Goal: Transaction & Acquisition: Purchase product/service

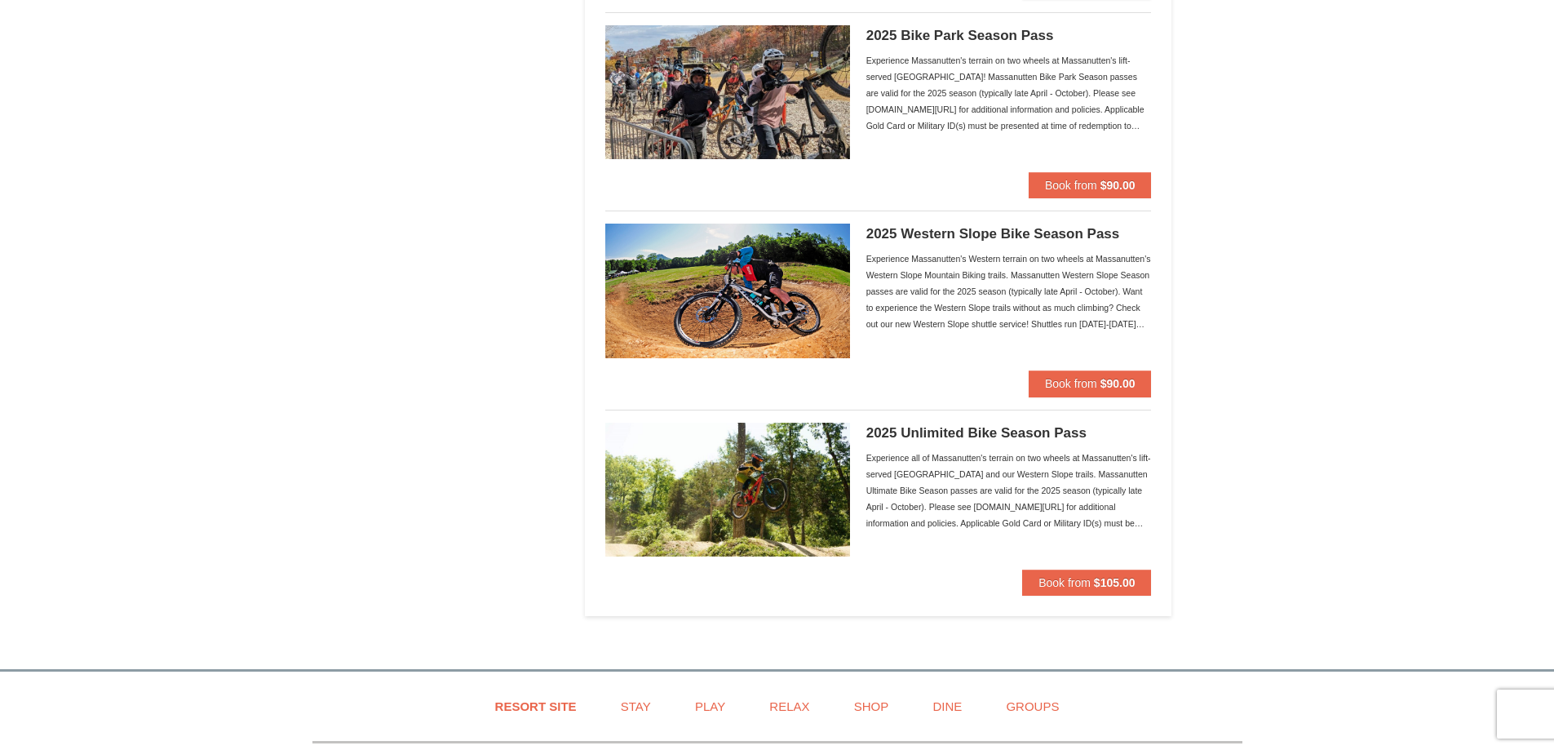
scroll to position [1305, 0]
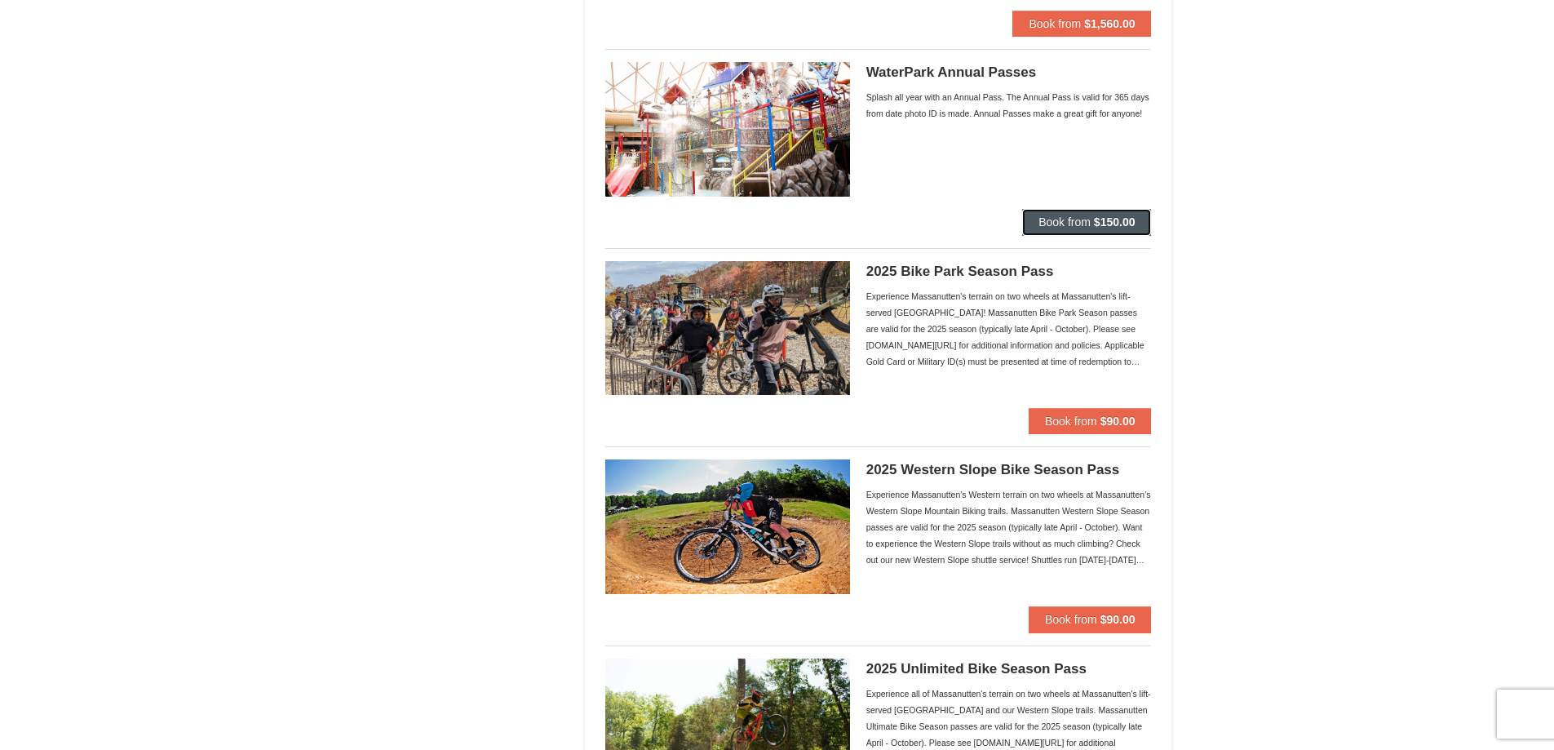
click at [1064, 233] on button "Book from $150.00" at bounding box center [1086, 222] width 129 height 26
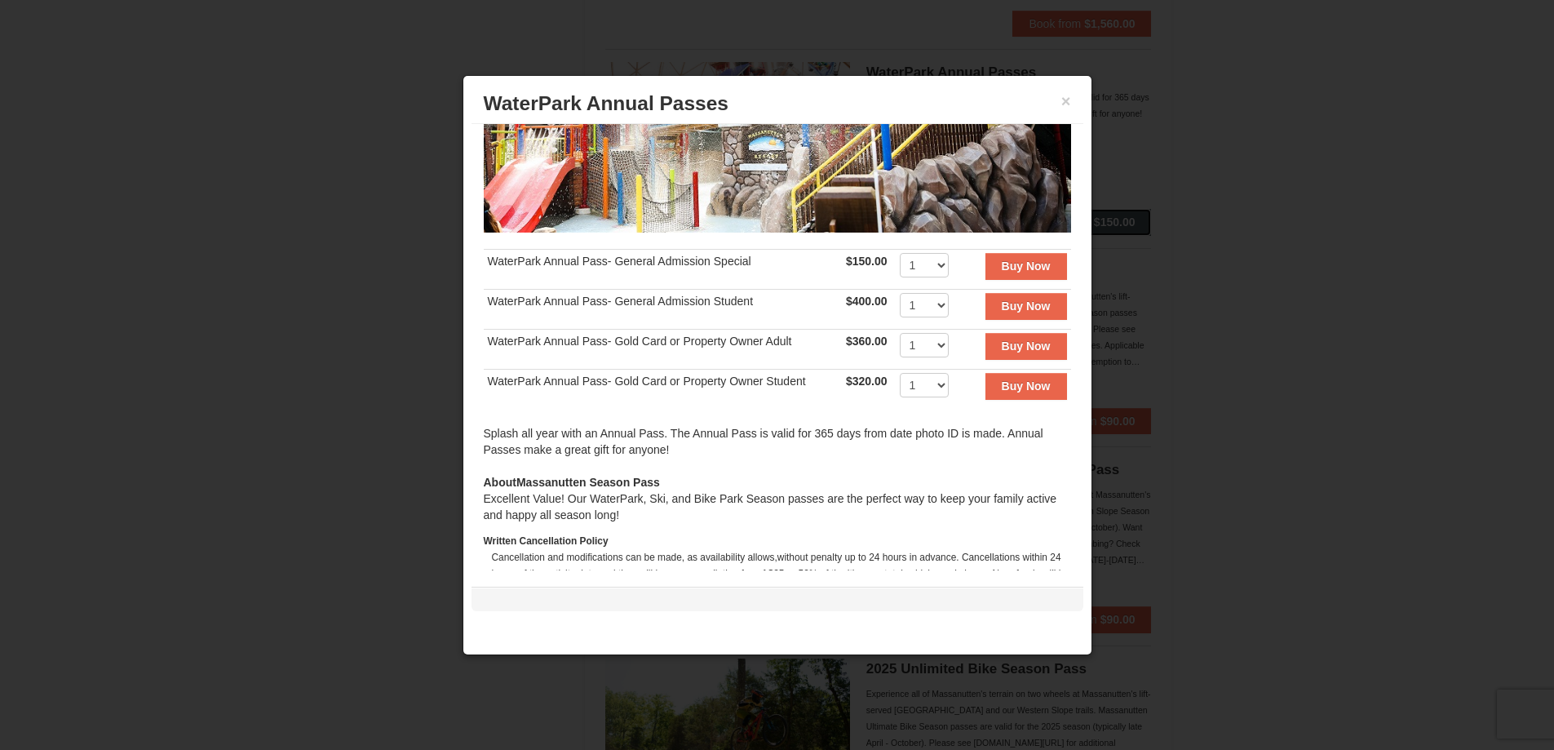
scroll to position [324, 0]
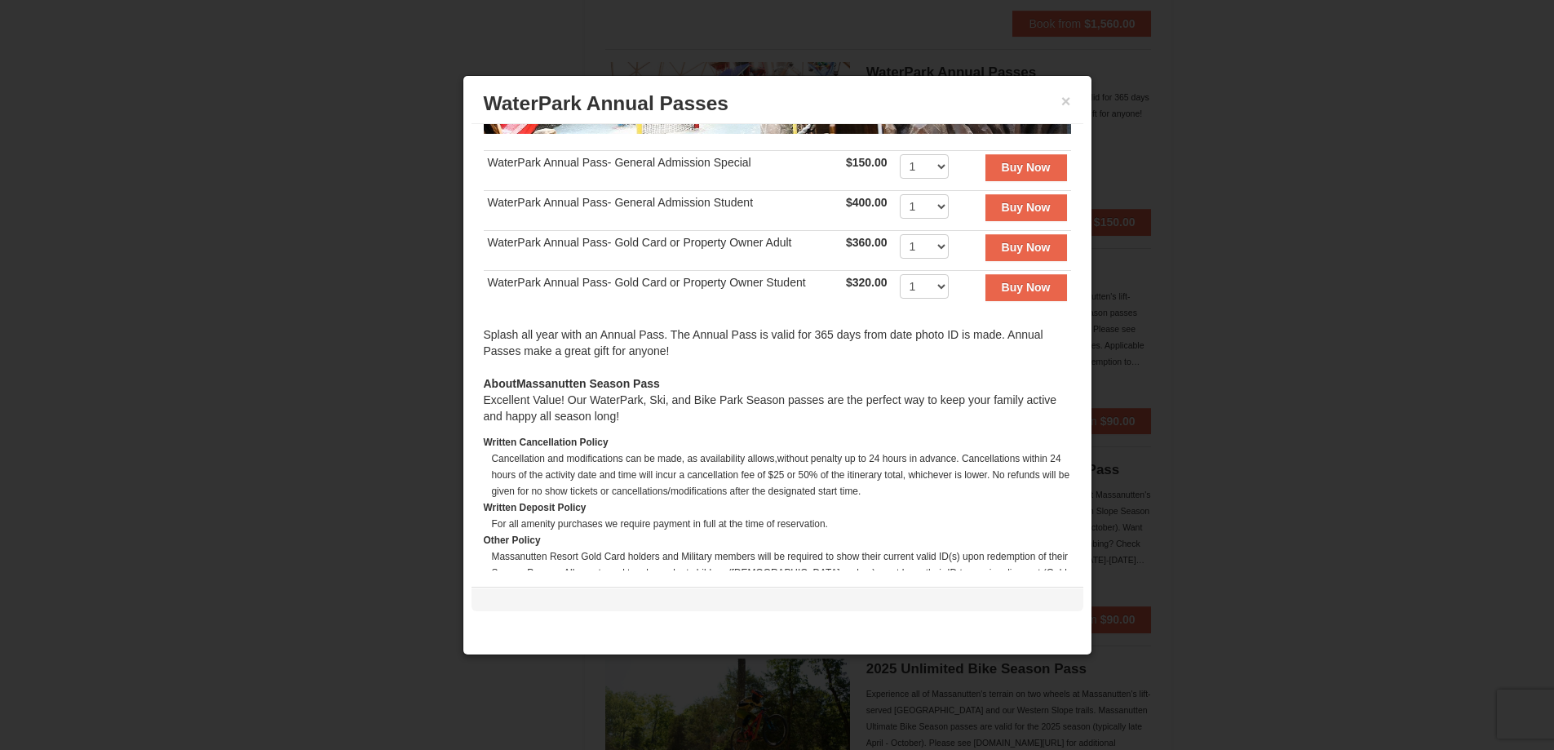
click at [312, 485] on div at bounding box center [777, 375] width 1554 height 750
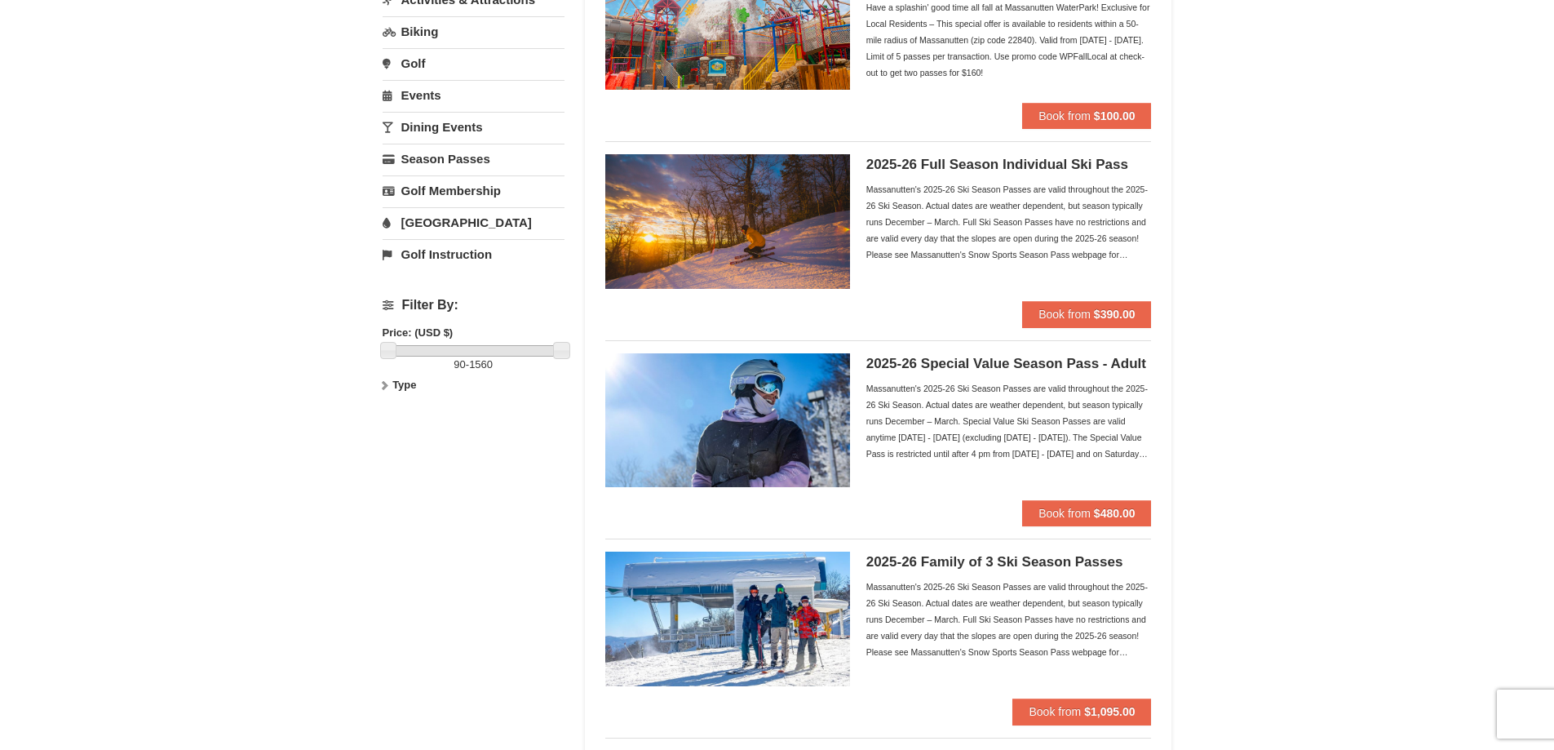
scroll to position [0, 0]
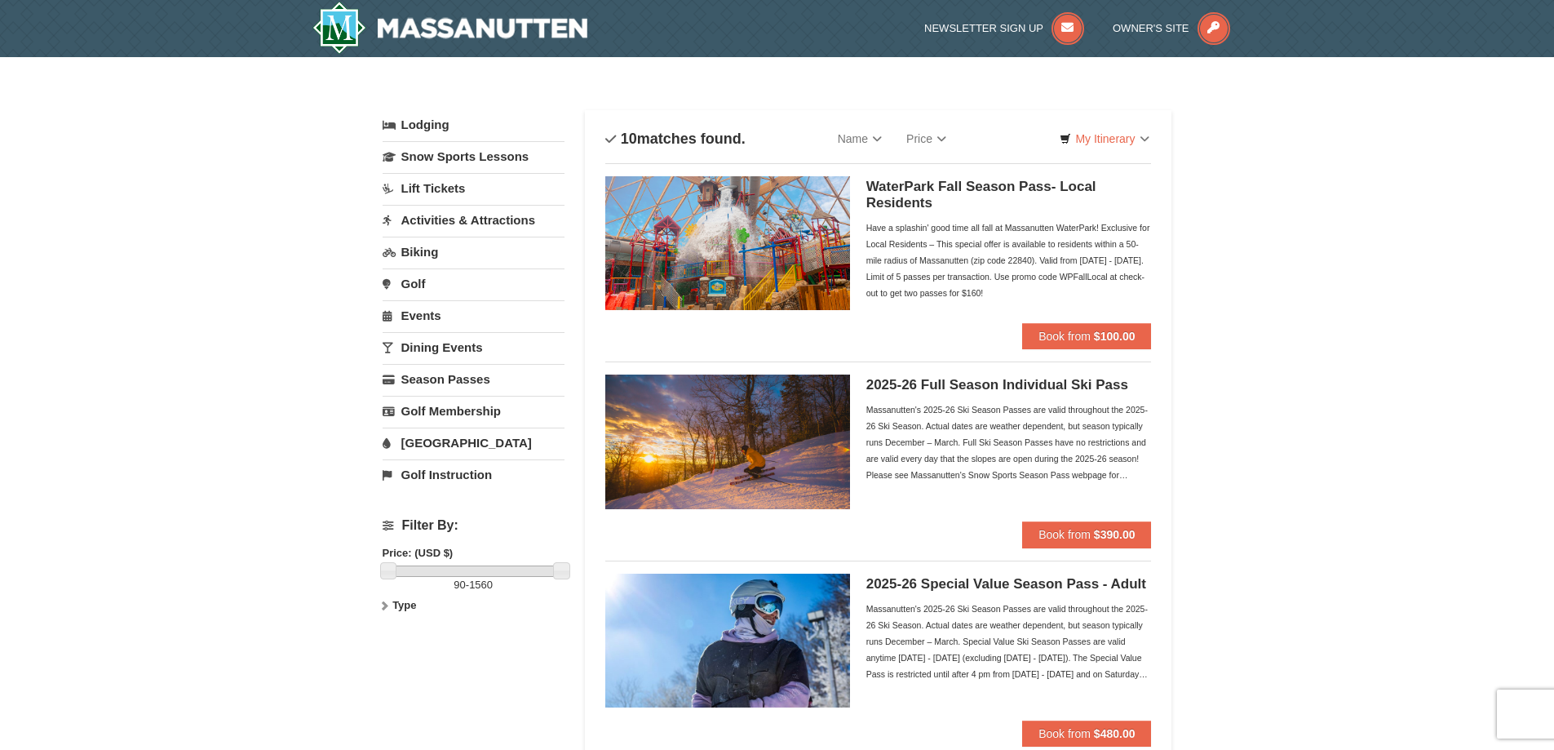
click at [425, 449] on link "[GEOGRAPHIC_DATA]" at bounding box center [474, 442] width 182 height 30
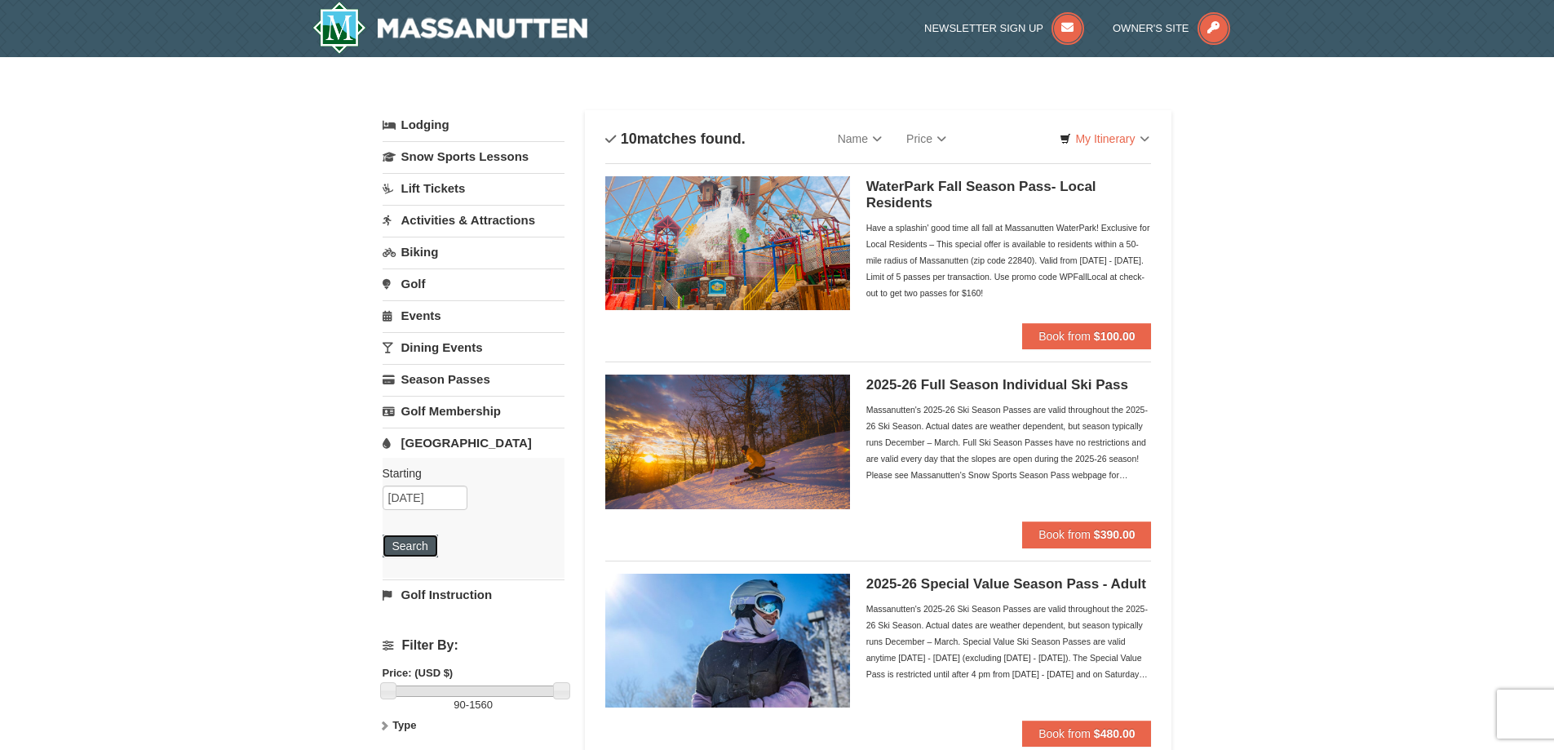
click at [418, 556] on button "Search" at bounding box center [410, 545] width 55 height 23
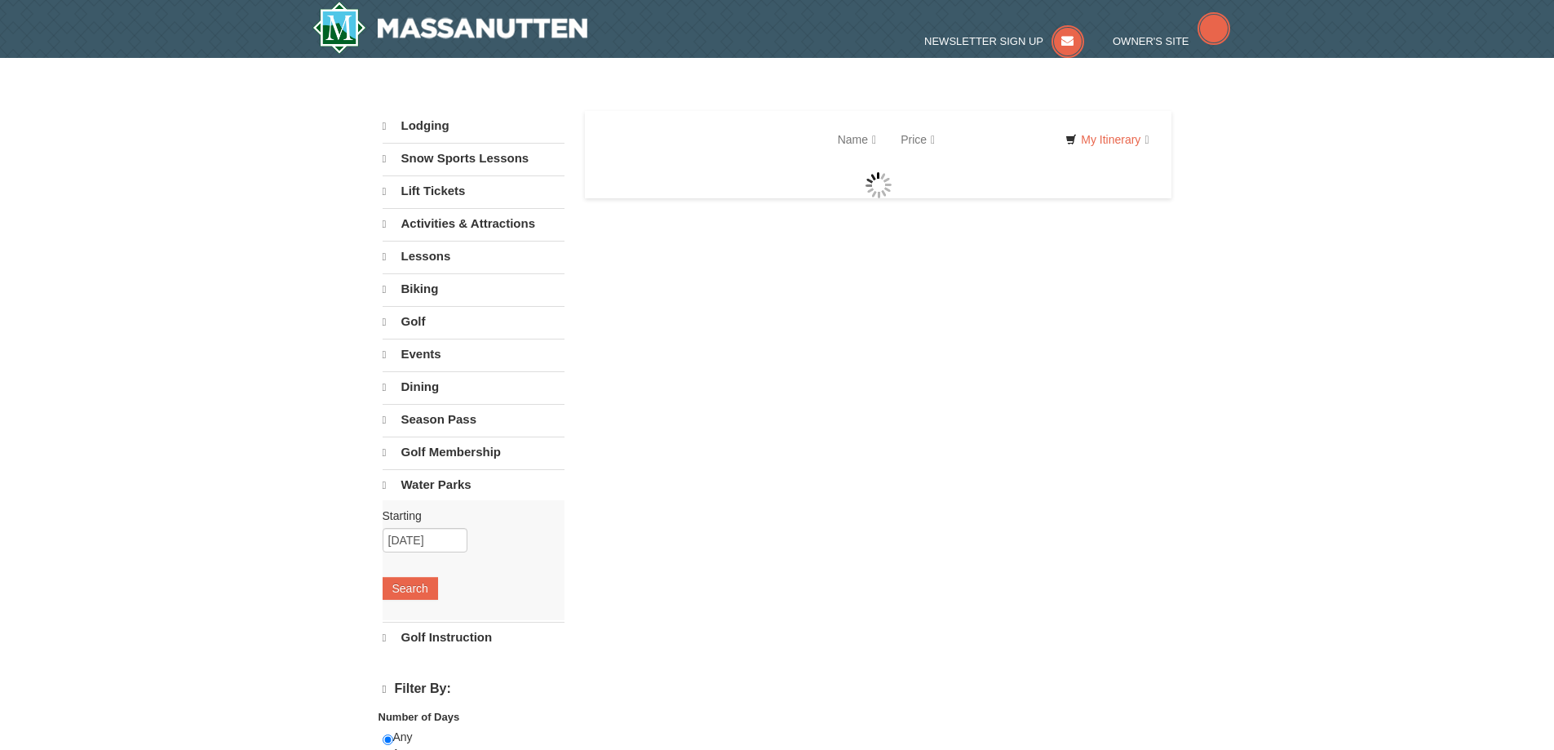
select select "9"
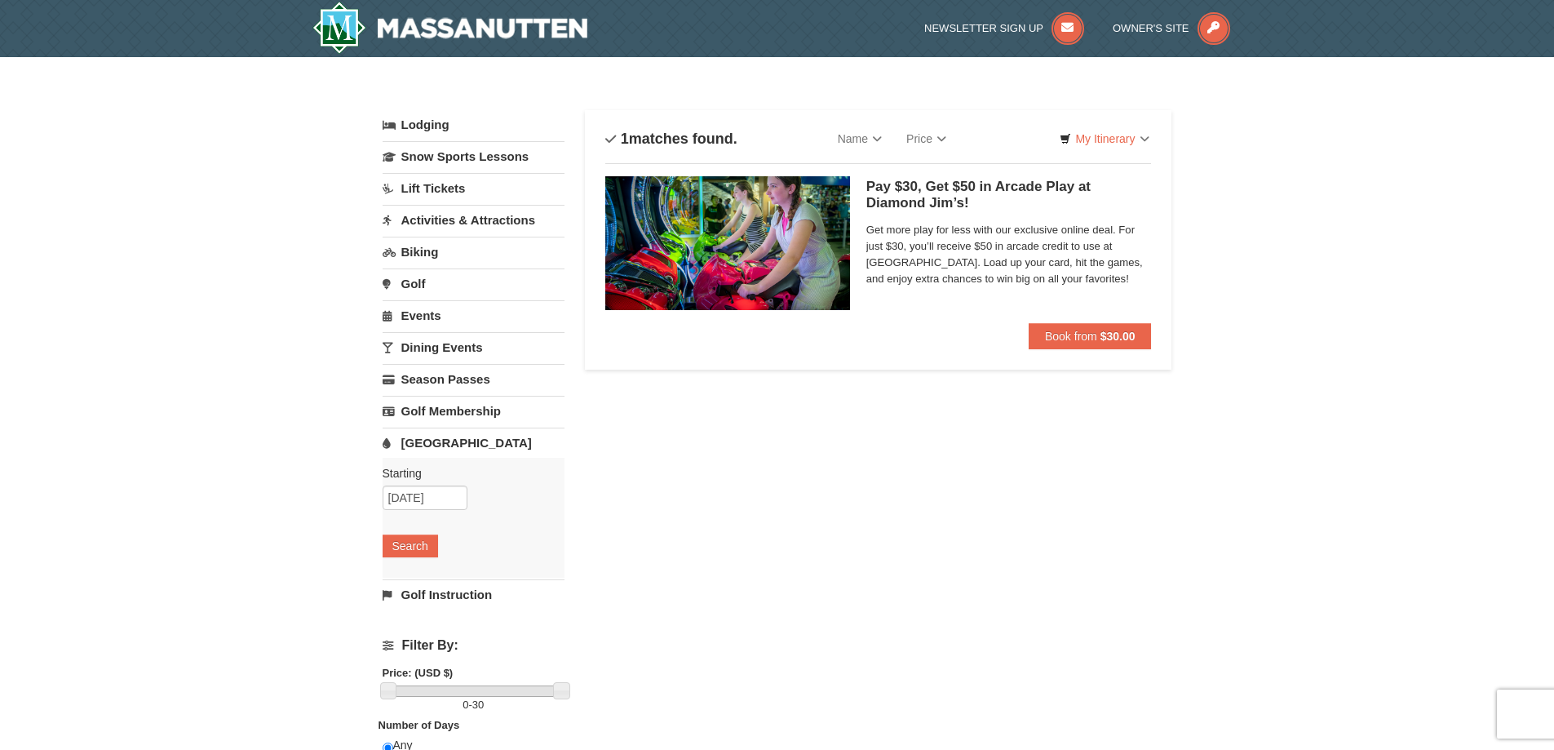
click at [923, 188] on h5 "Pay $30, Get $50 in Arcade Play at Diamond Jim’s! Massanutten Indoor/Outdoor Wa…" at bounding box center [1008, 195] width 285 height 33
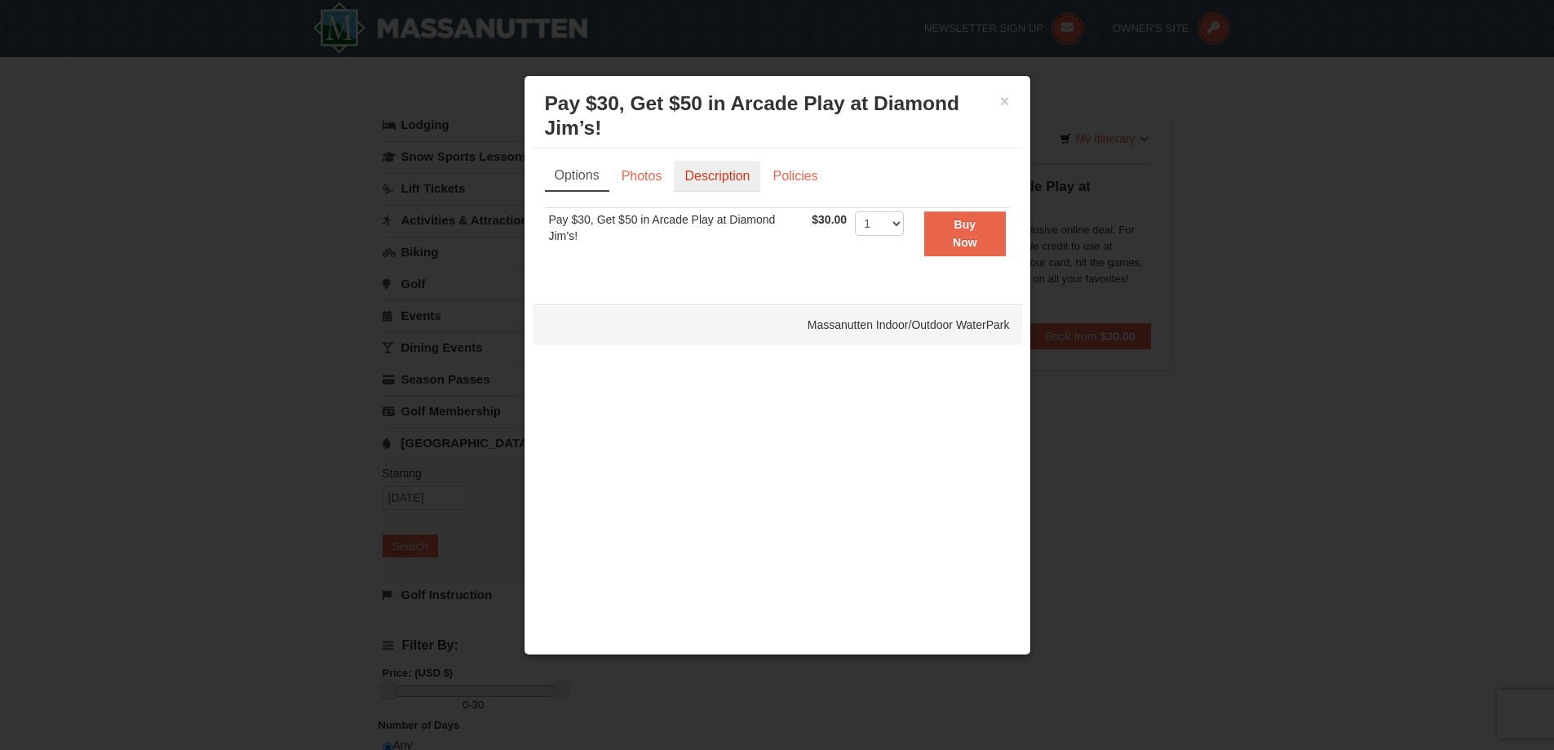
click at [688, 169] on link "Description" at bounding box center [717, 176] width 86 height 31
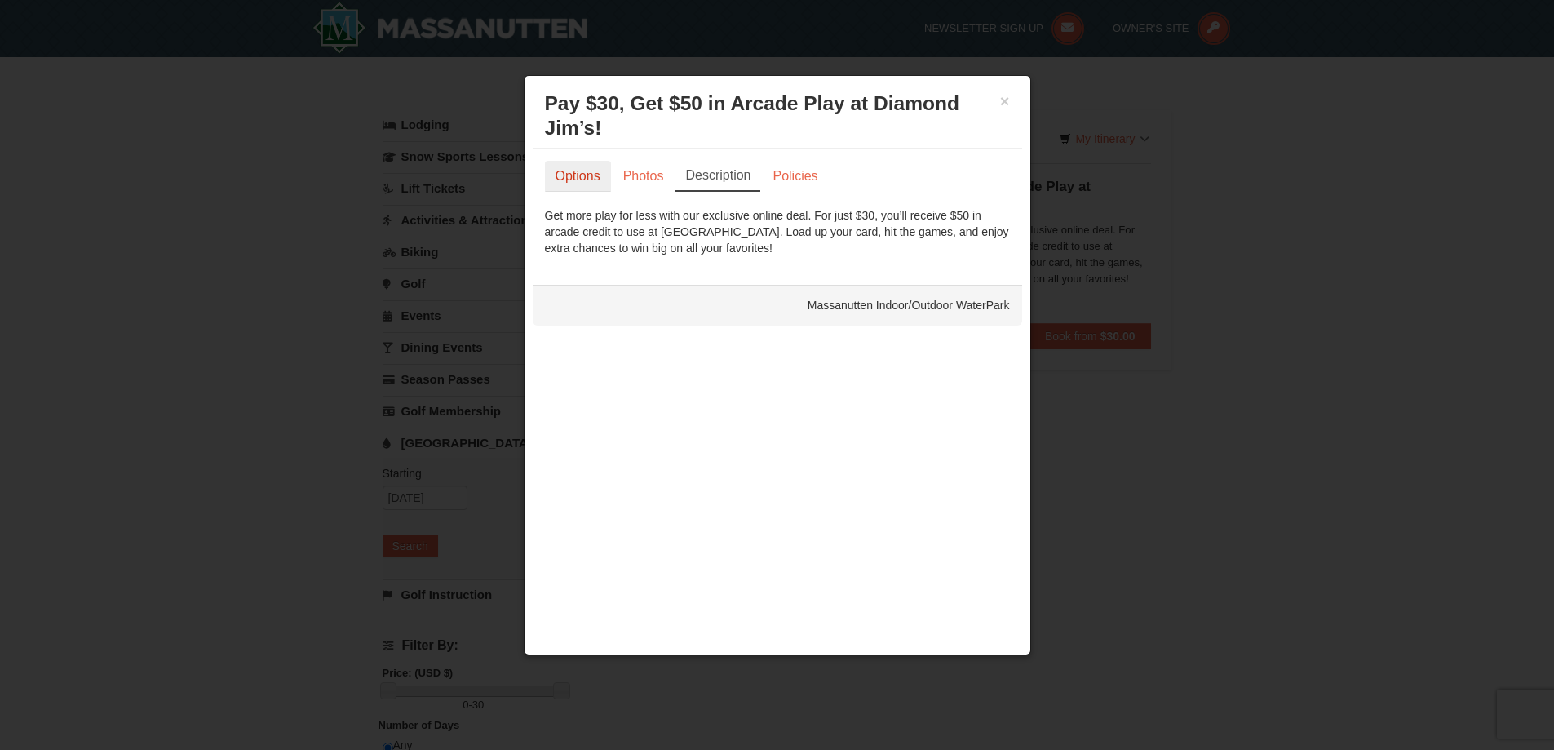
click at [570, 180] on link "Options" at bounding box center [578, 176] width 66 height 31
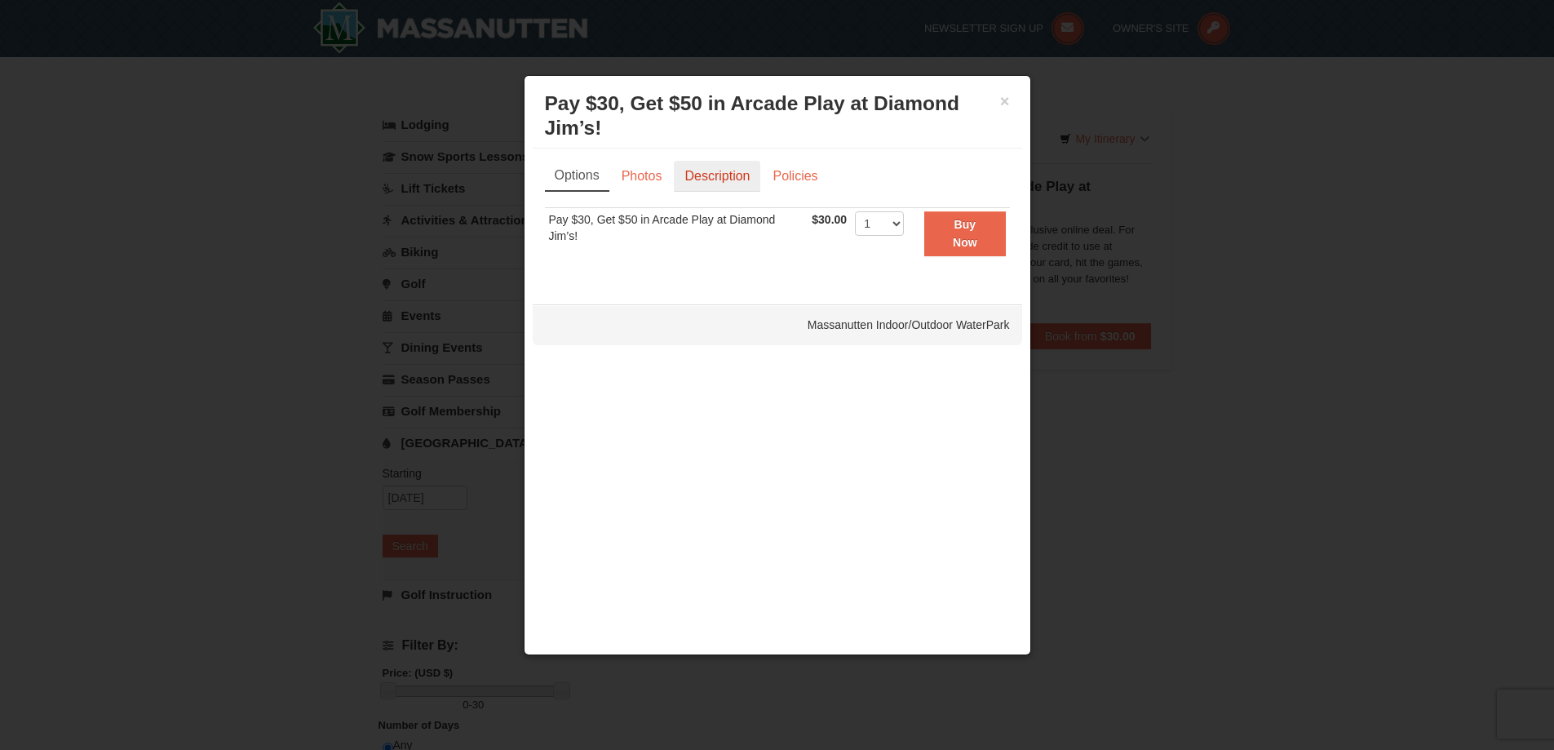
click at [724, 164] on link "Description" at bounding box center [717, 176] width 86 height 31
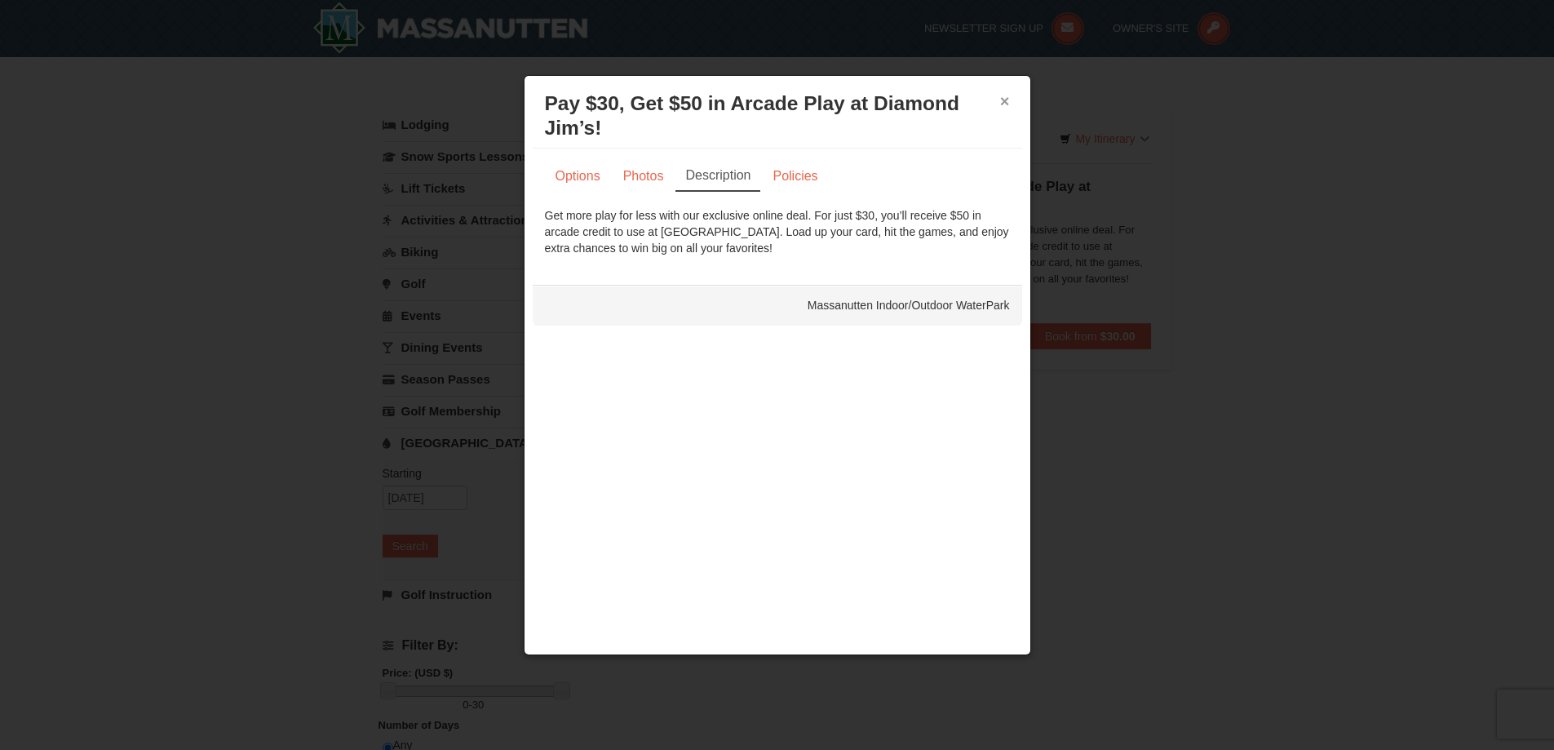
click at [1005, 98] on button "×" at bounding box center [1005, 101] width 10 height 16
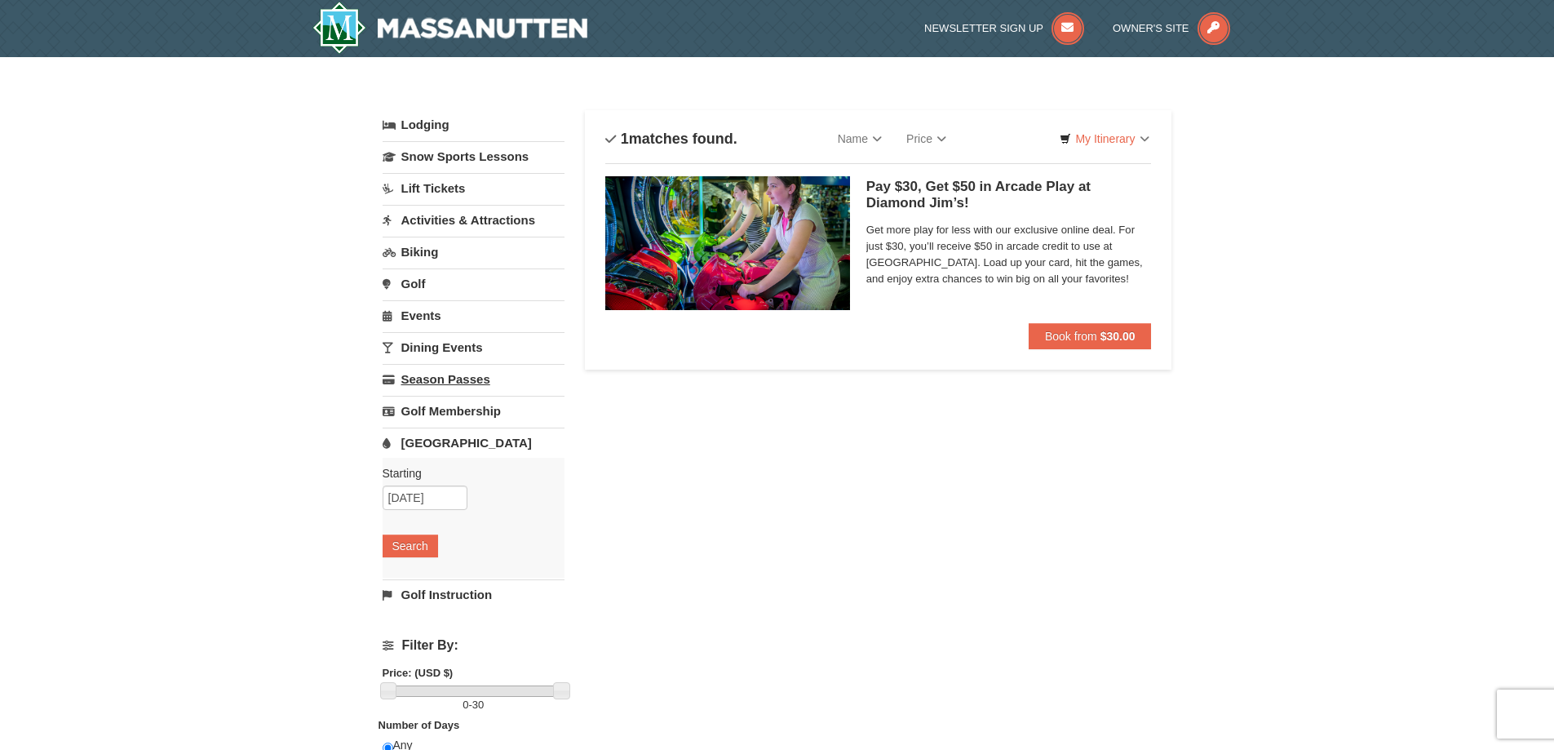
click at [449, 383] on link "Season Passes" at bounding box center [474, 379] width 182 height 30
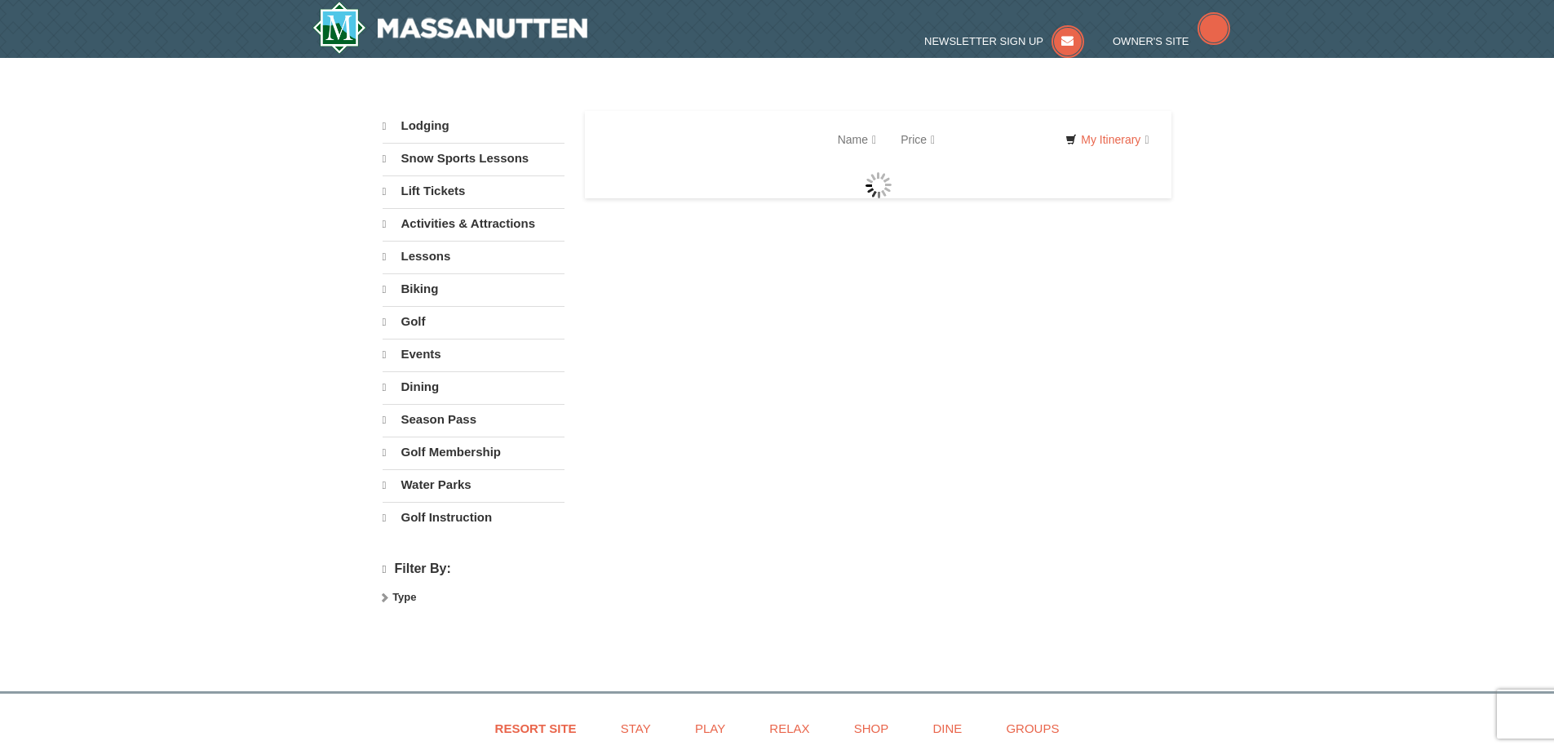
select select "9"
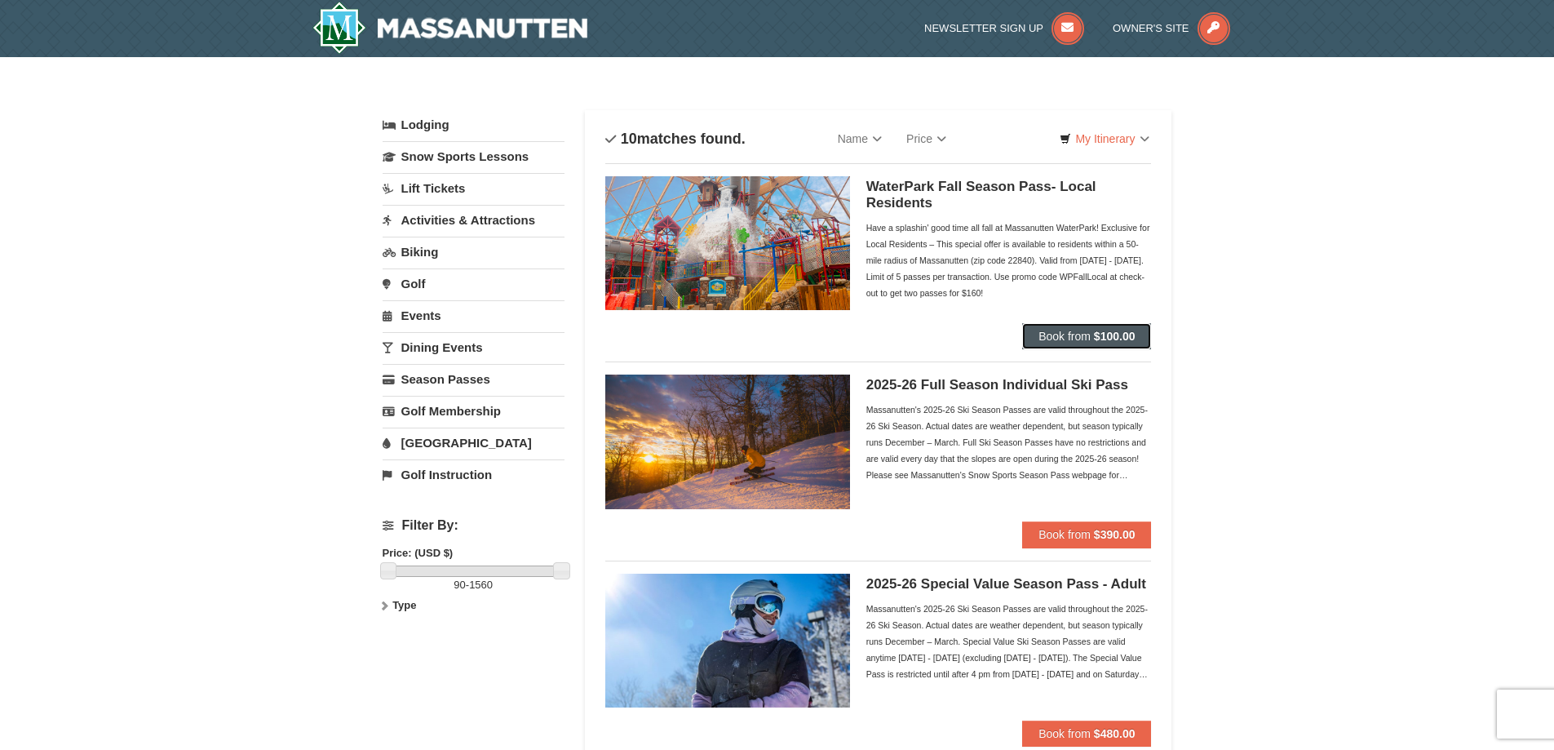
click at [1111, 340] on strong "$100.00" at bounding box center [1115, 335] width 42 height 13
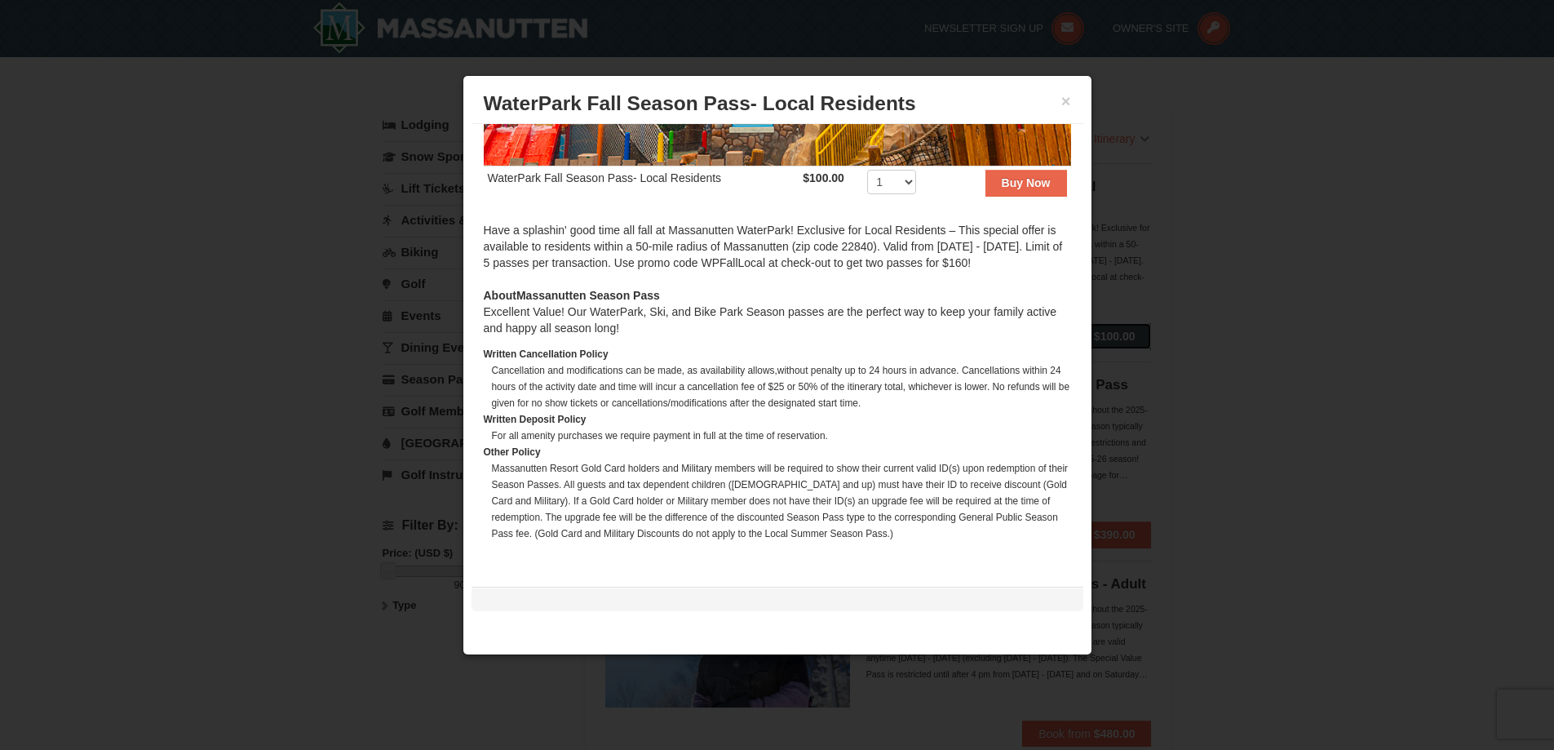
scroll to position [302, 0]
click at [1064, 104] on button "×" at bounding box center [1066, 101] width 10 height 16
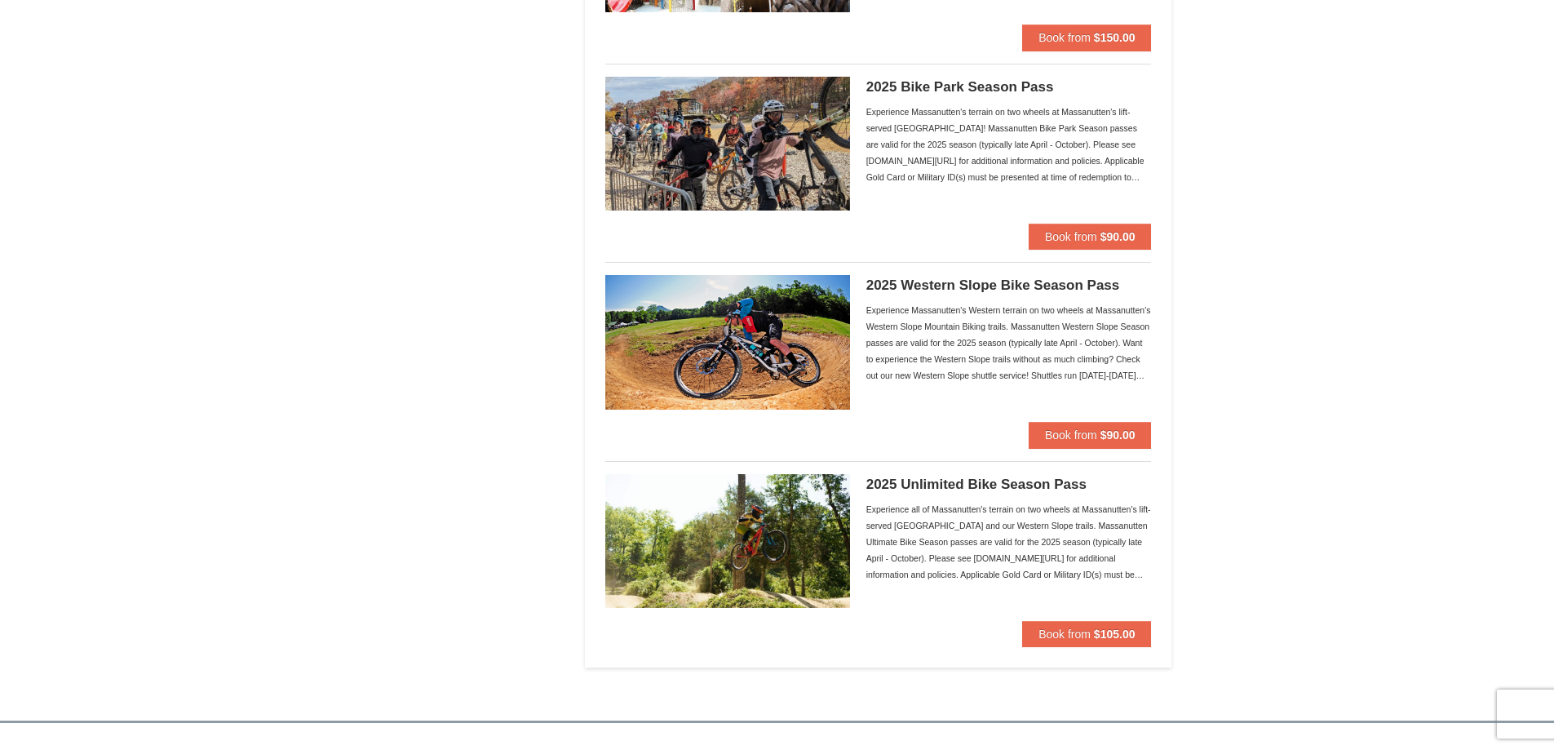
scroll to position [1305, 0]
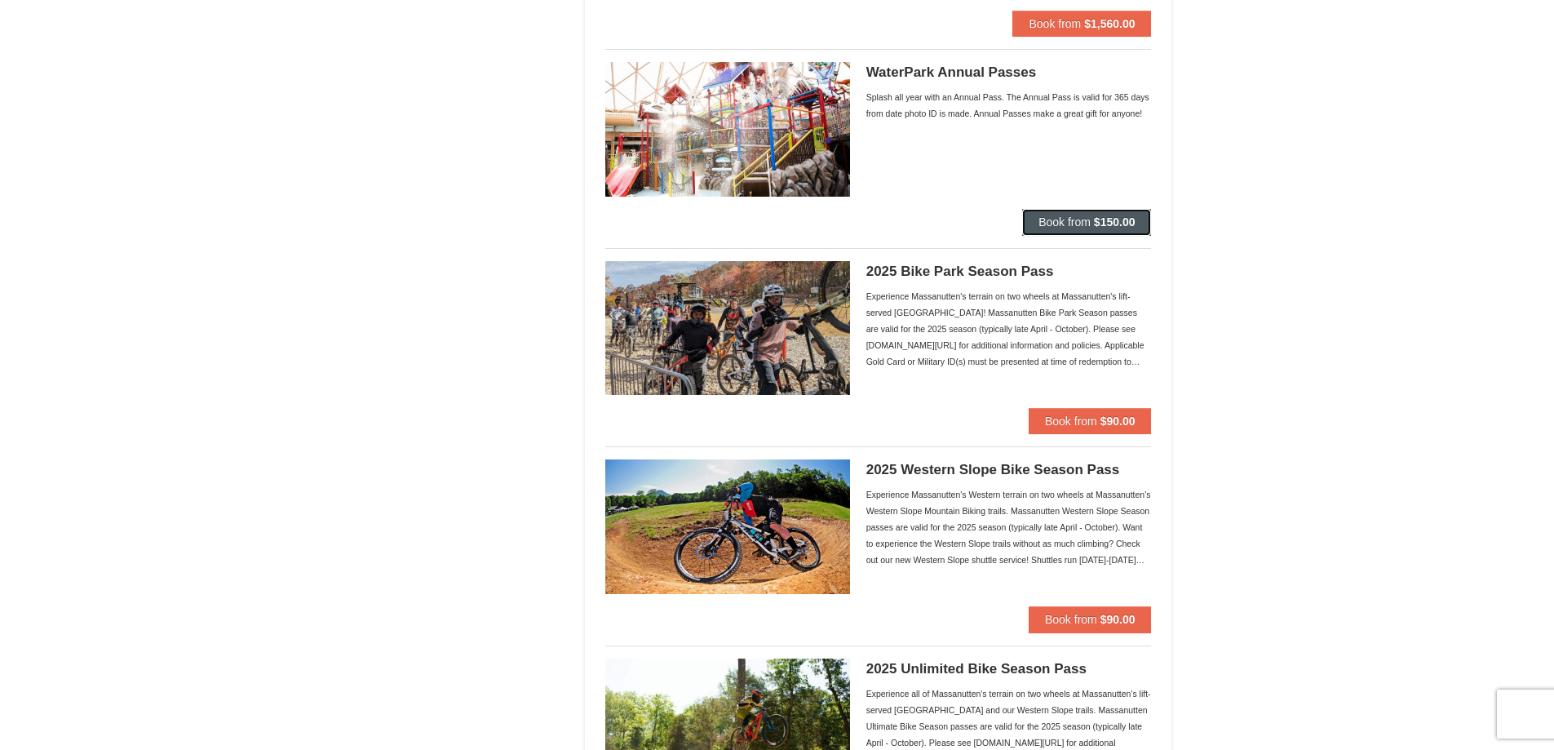
click at [1076, 227] on span "Book from" at bounding box center [1064, 221] width 52 height 13
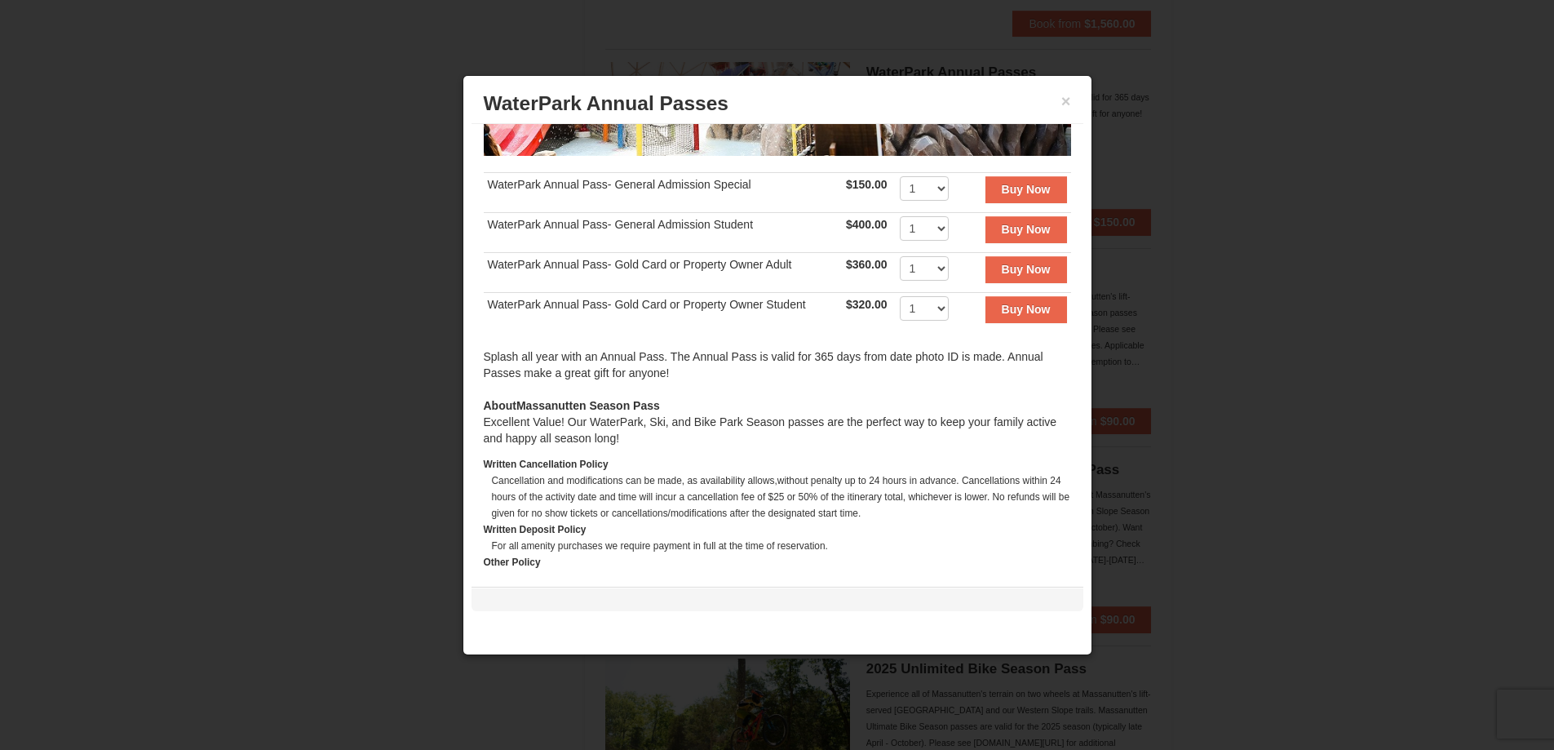
click at [608, 353] on div "Splash all year with an Annual Pass. The Annual Pass is valid for 365 days from…" at bounding box center [777, 372] width 587 height 49
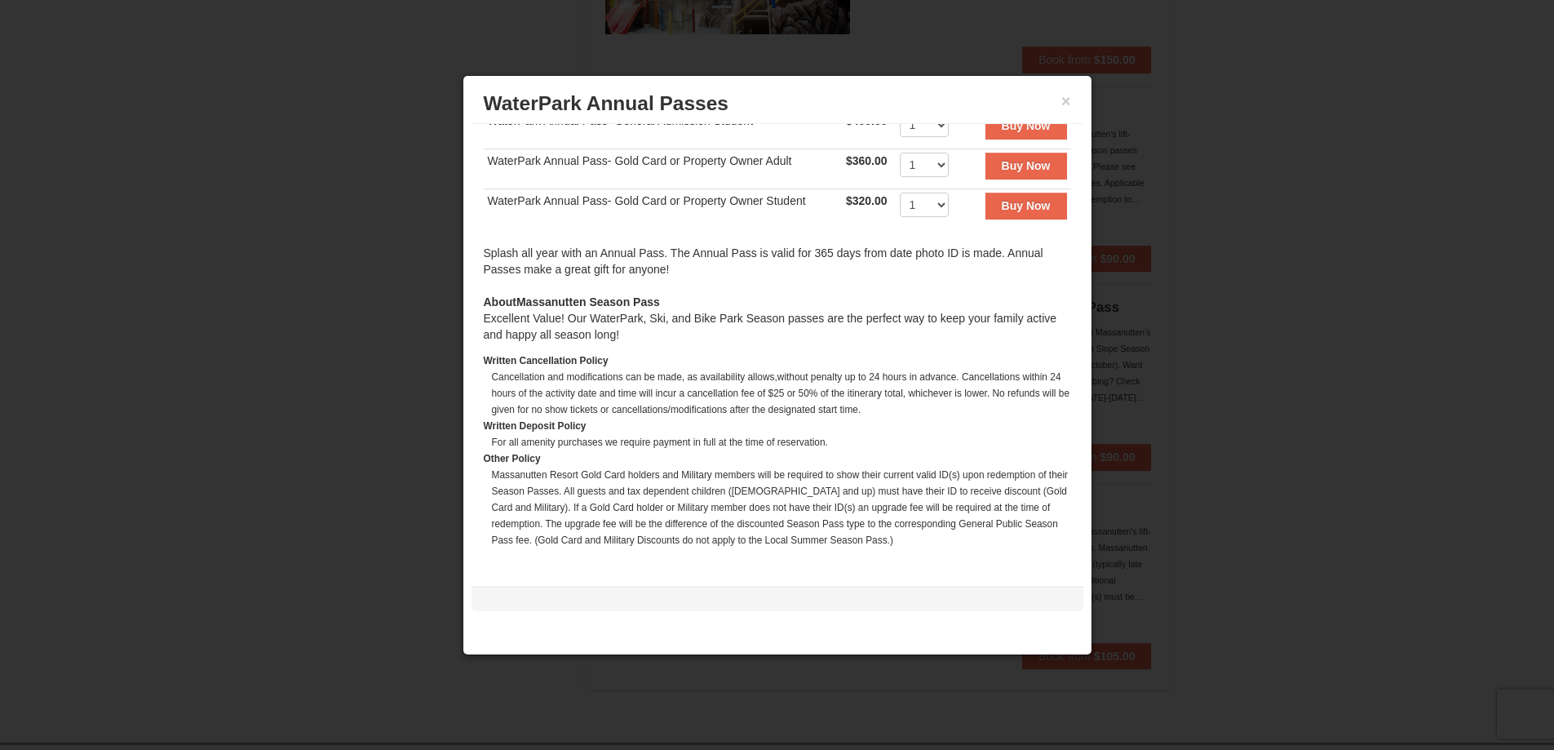
scroll to position [1468, 0]
click at [412, 455] on div at bounding box center [777, 375] width 1554 height 750
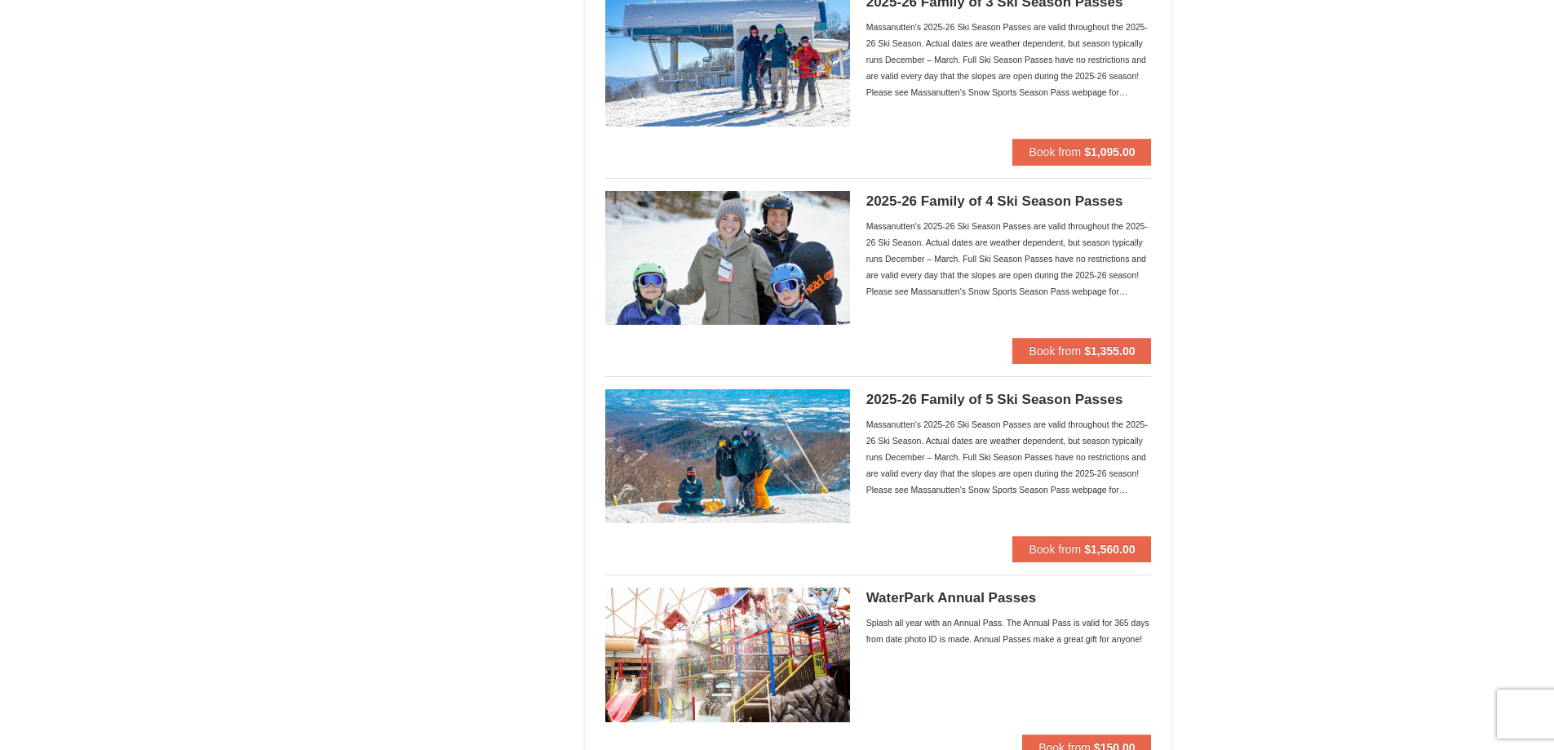
scroll to position [1060, 0]
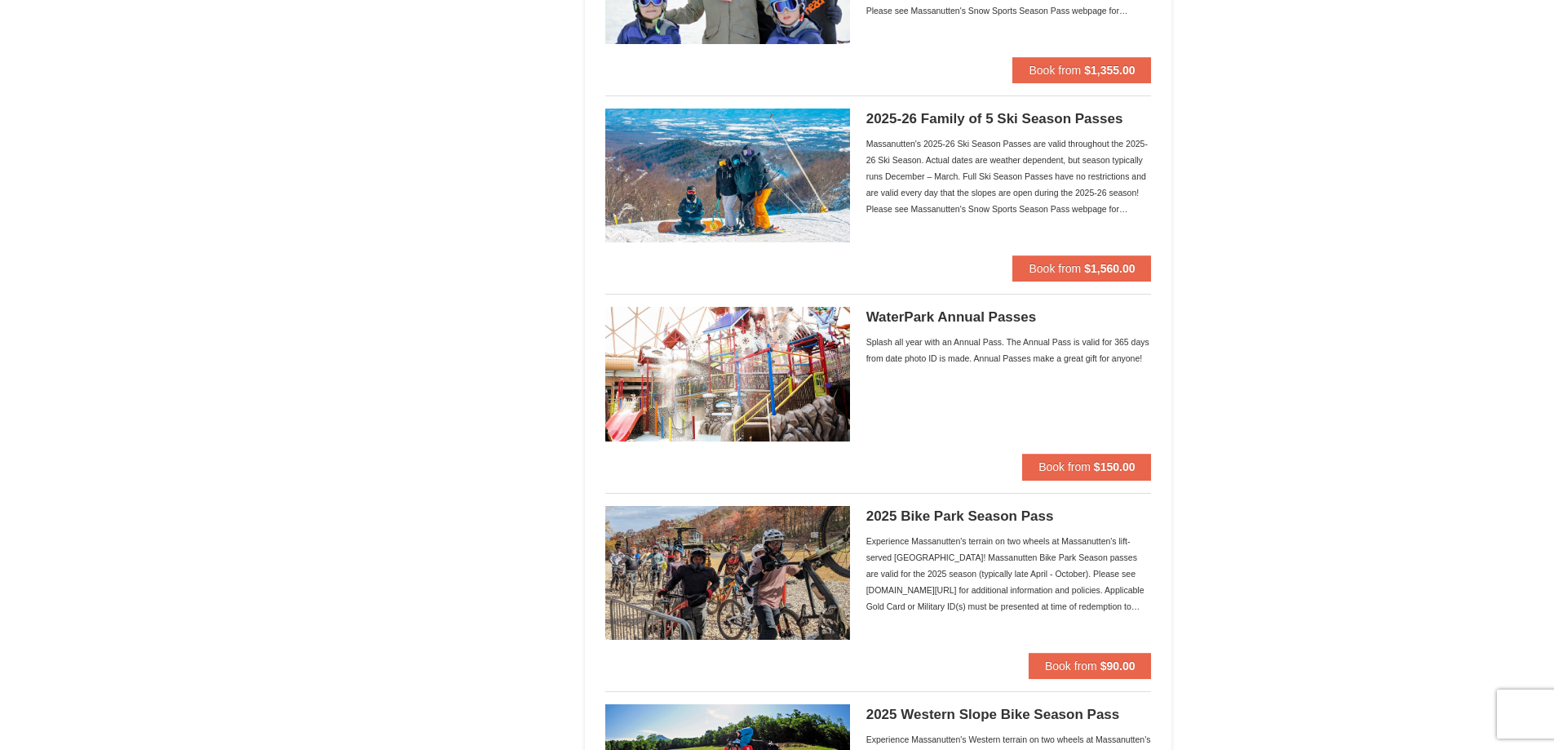
click at [931, 319] on h5 "WaterPark Annual Passes" at bounding box center [1008, 317] width 285 height 16
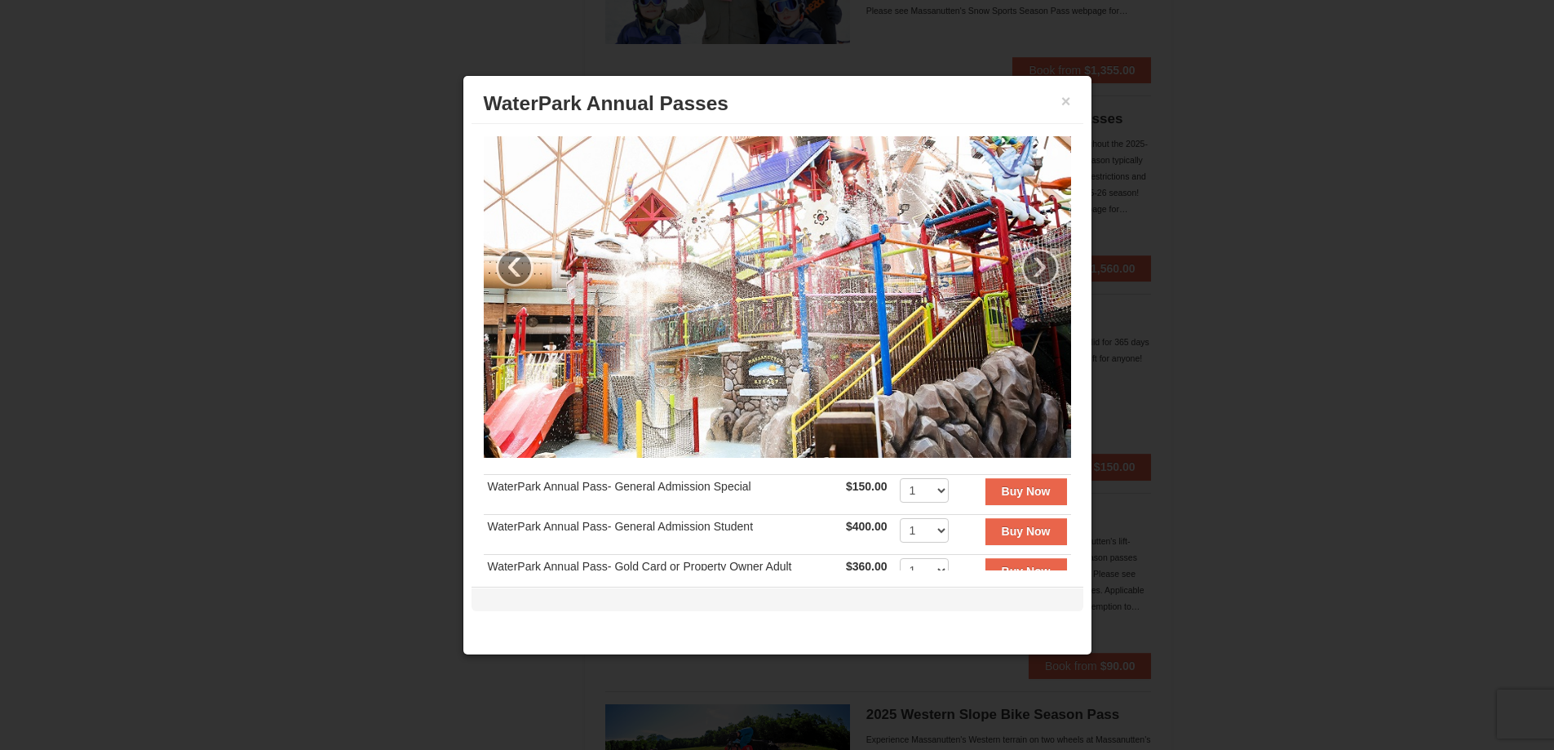
scroll to position [405, 0]
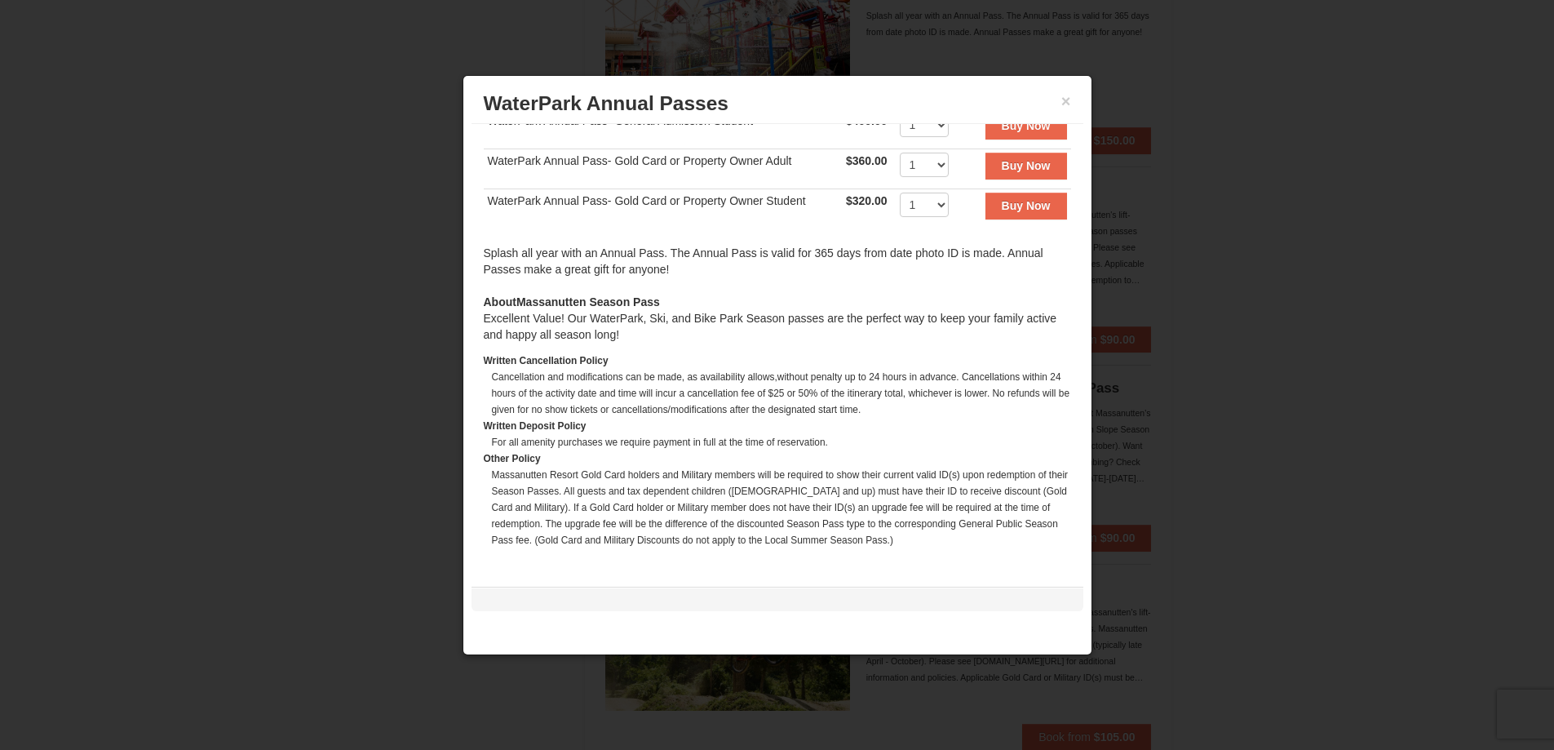
click at [331, 369] on div at bounding box center [777, 375] width 1554 height 750
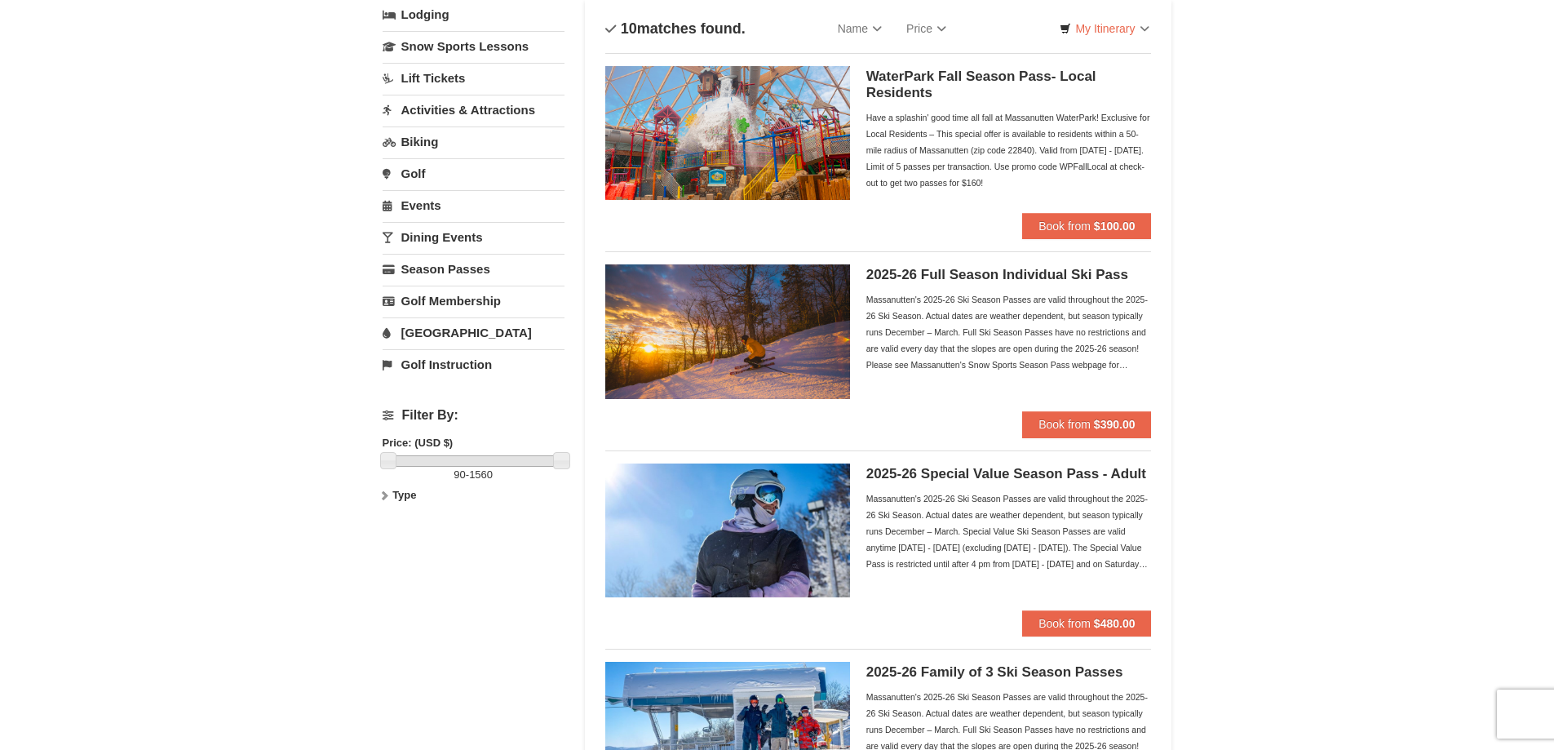
scroll to position [0, 0]
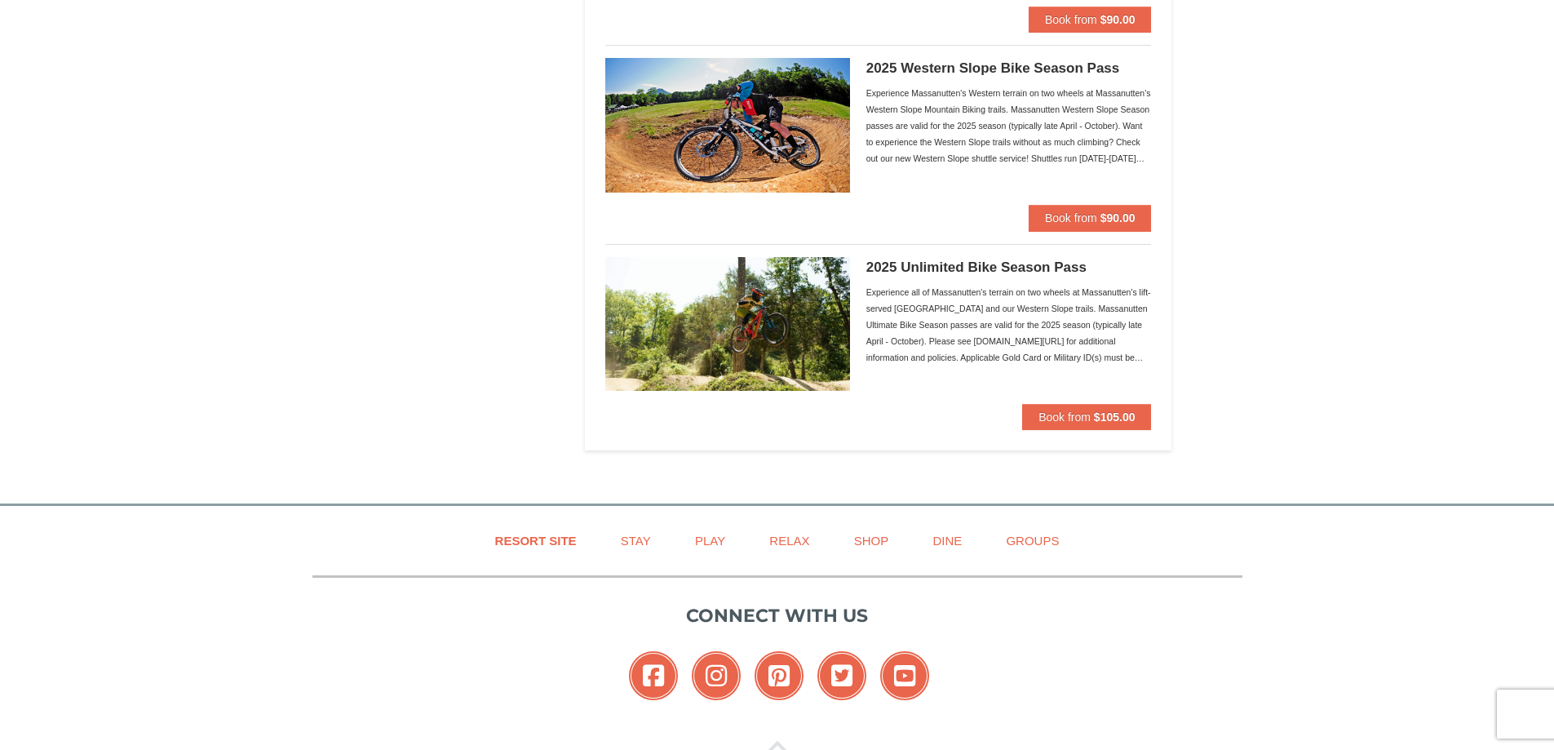
scroll to position [1713, 0]
